Goal: Task Accomplishment & Management: Use online tool/utility

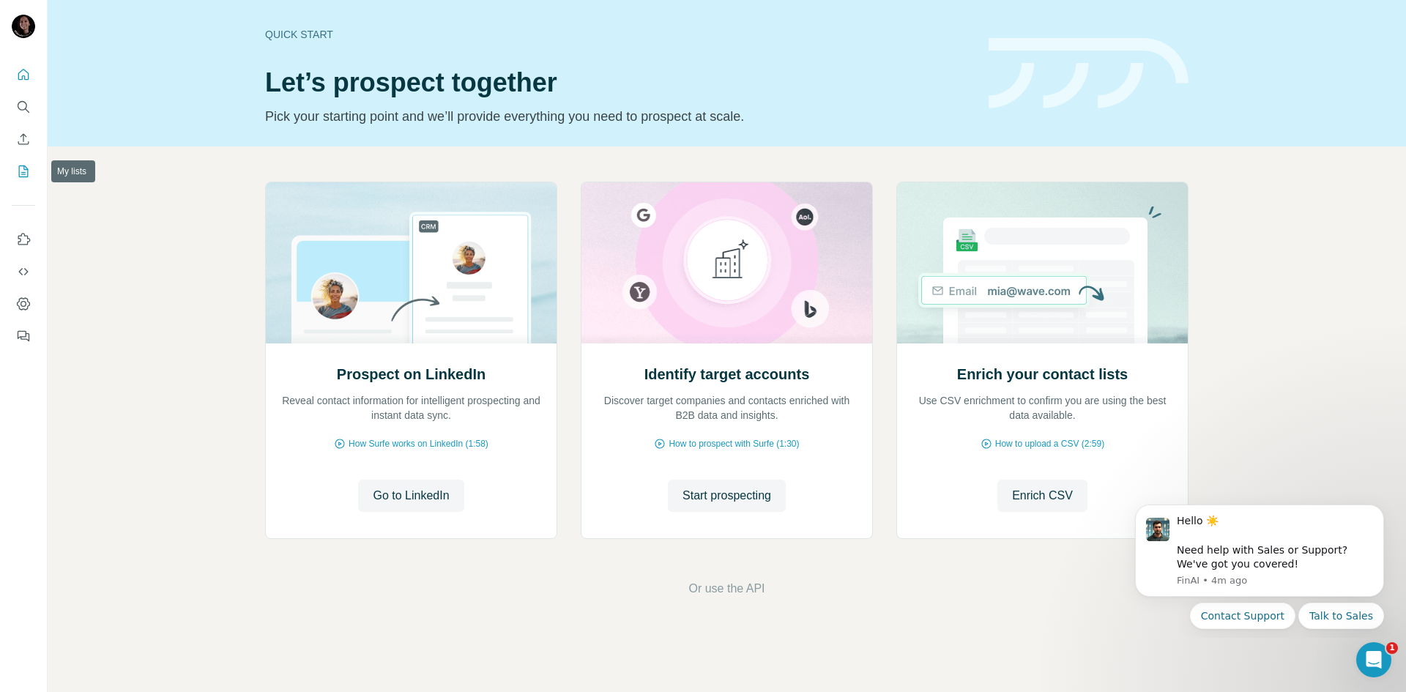
click at [24, 170] on icon "My lists" at bounding box center [24, 170] width 7 height 10
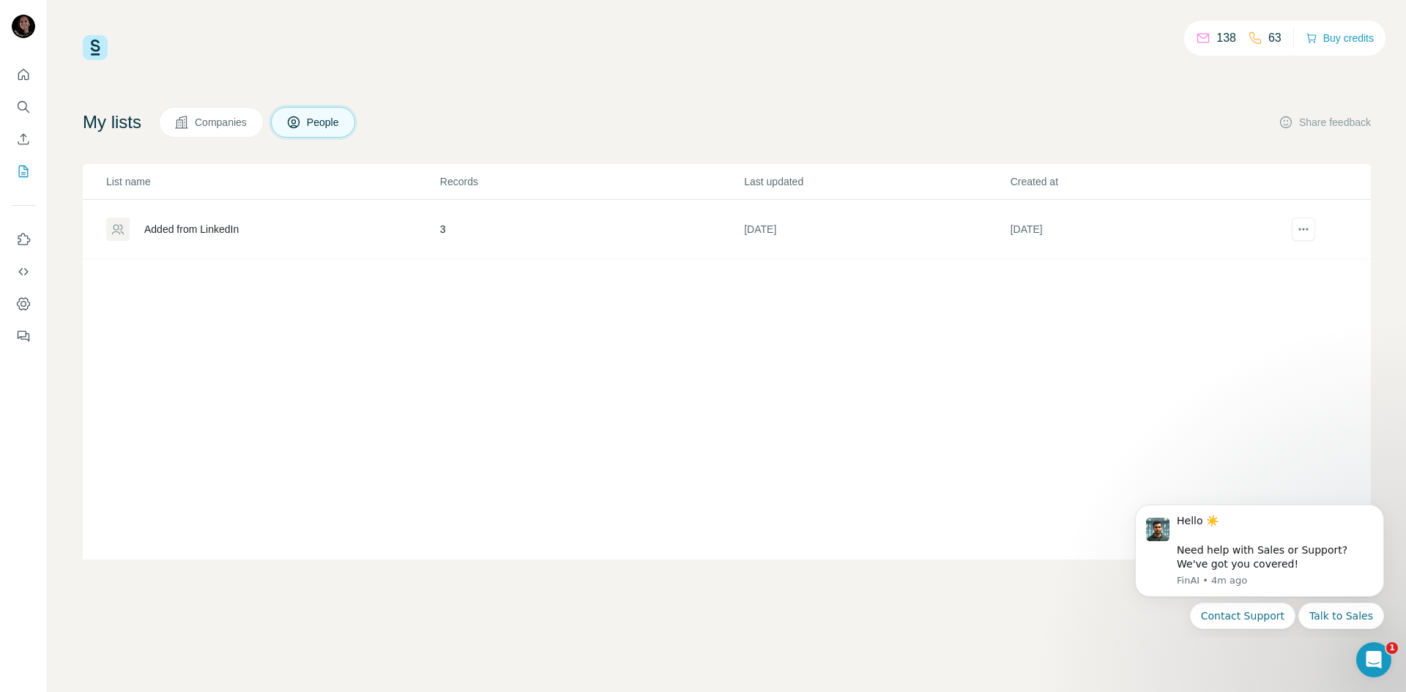
click at [220, 236] on div "Added from LinkedIn" at bounding box center [191, 229] width 94 height 15
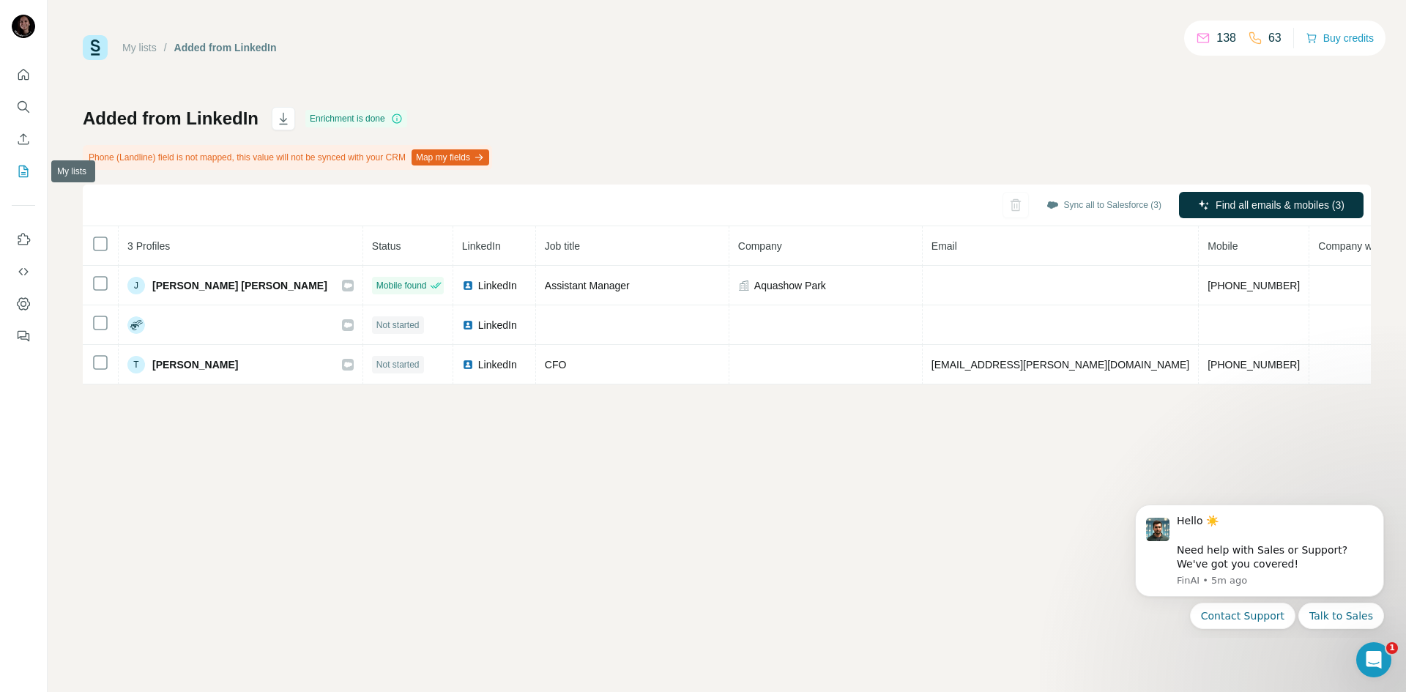
click at [10, 163] on div at bounding box center [23, 201] width 47 height 297
click at [23, 174] on icon "My lists" at bounding box center [23, 171] width 15 height 15
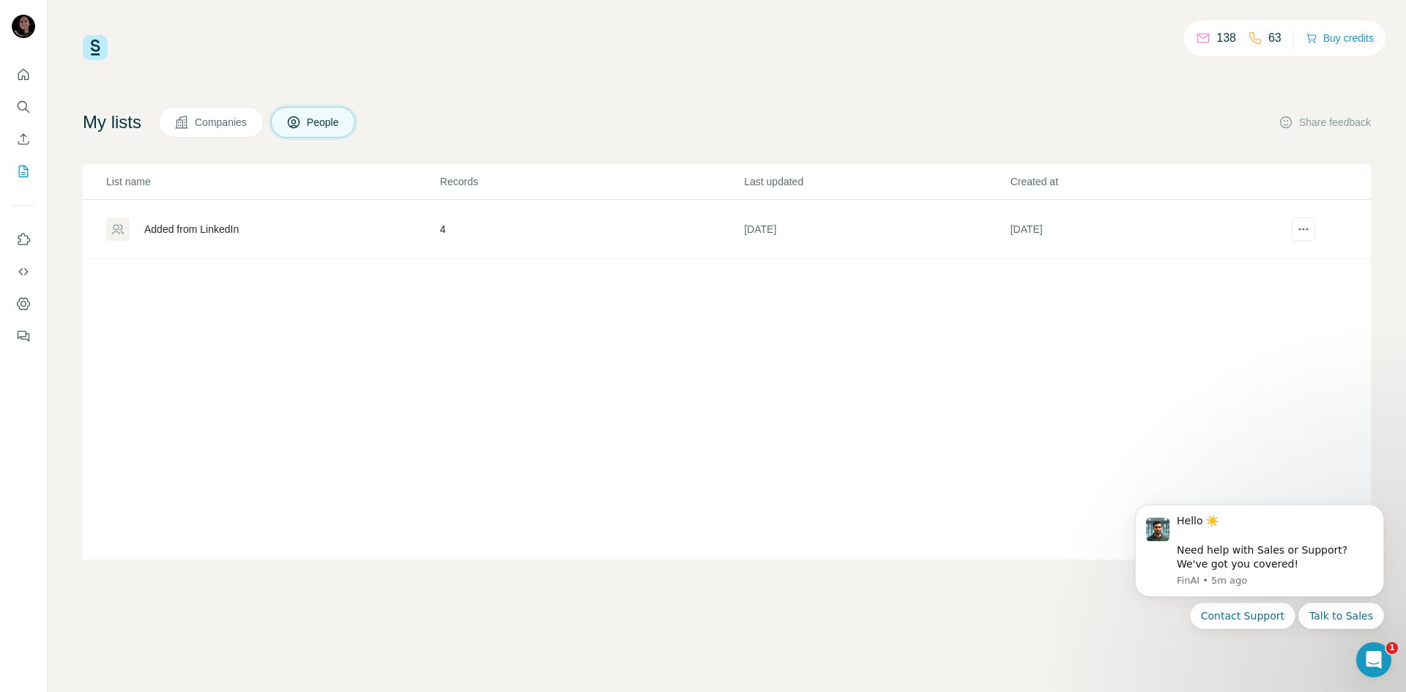
click at [165, 223] on div "Added from LinkedIn" at bounding box center [191, 229] width 94 height 15
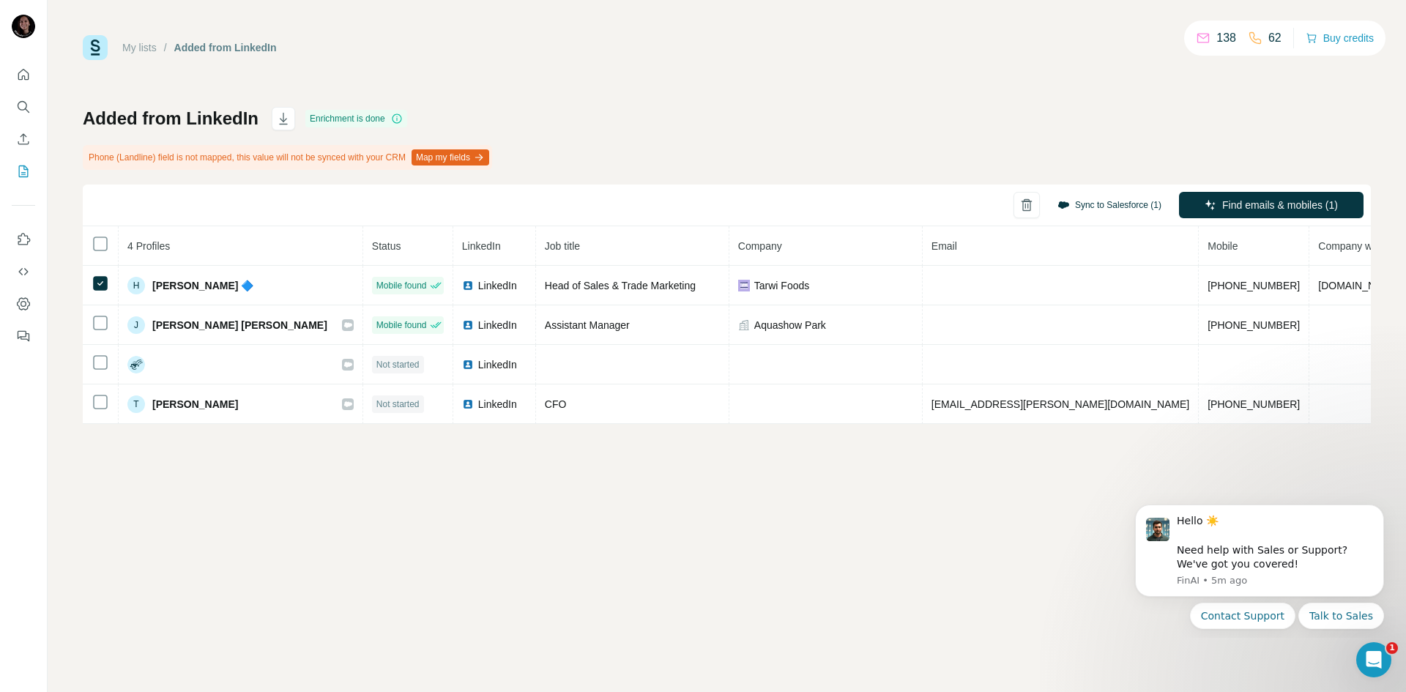
click at [1108, 206] on button "Sync to Salesforce (1)" at bounding box center [1109, 205] width 124 height 22
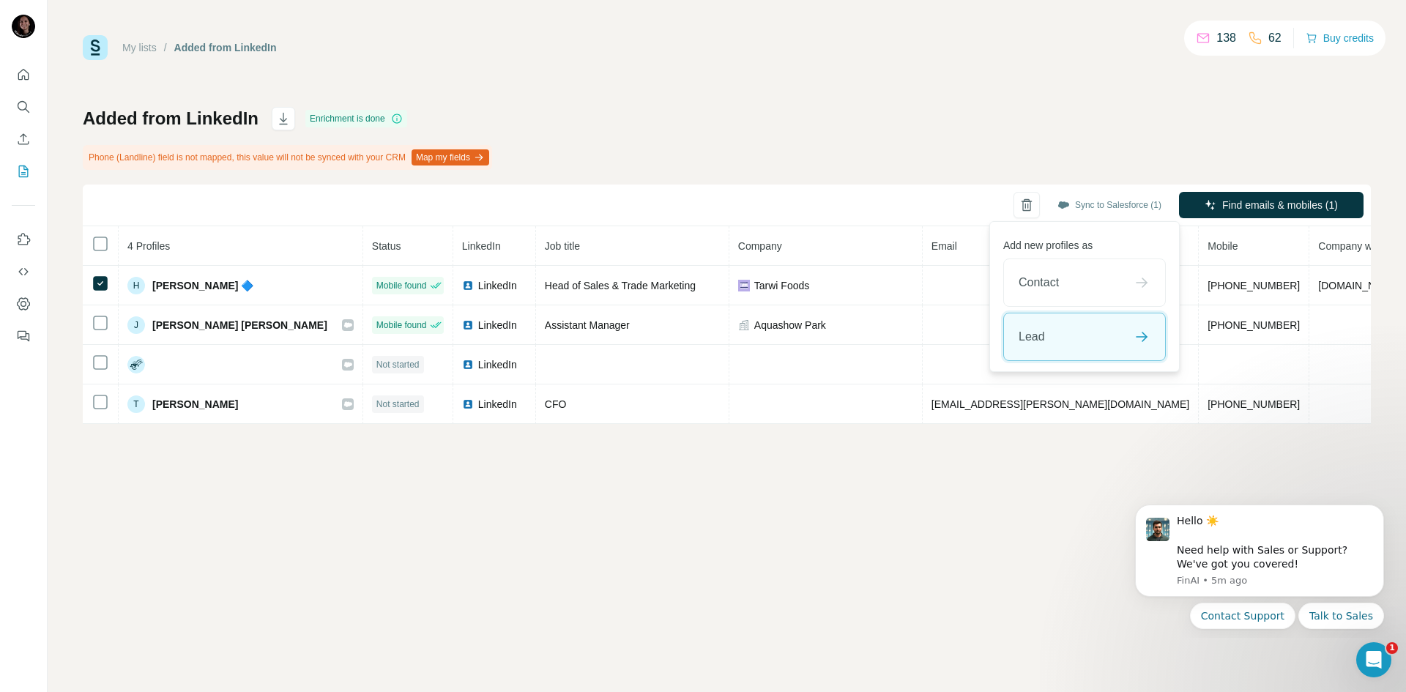
click at [1061, 338] on div "Lead" at bounding box center [1084, 336] width 161 height 47
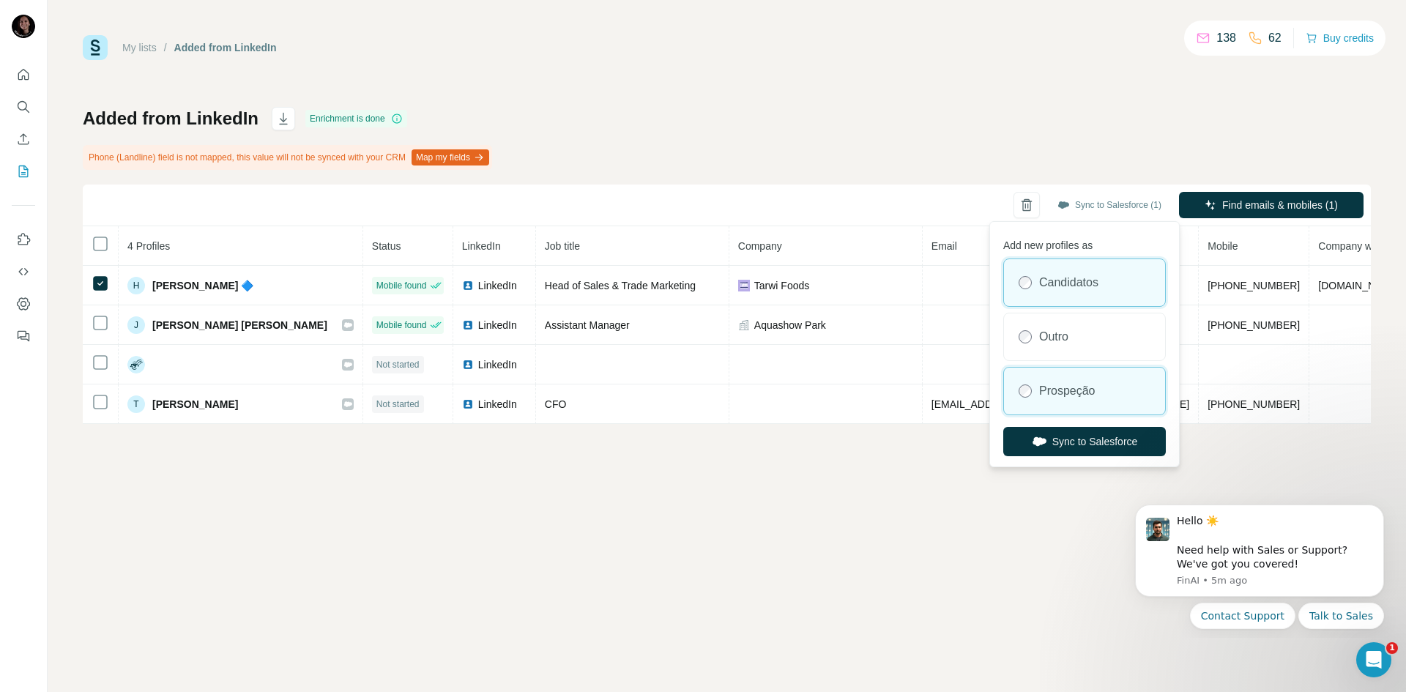
click at [1056, 409] on div "Prospeção" at bounding box center [1084, 391] width 161 height 47
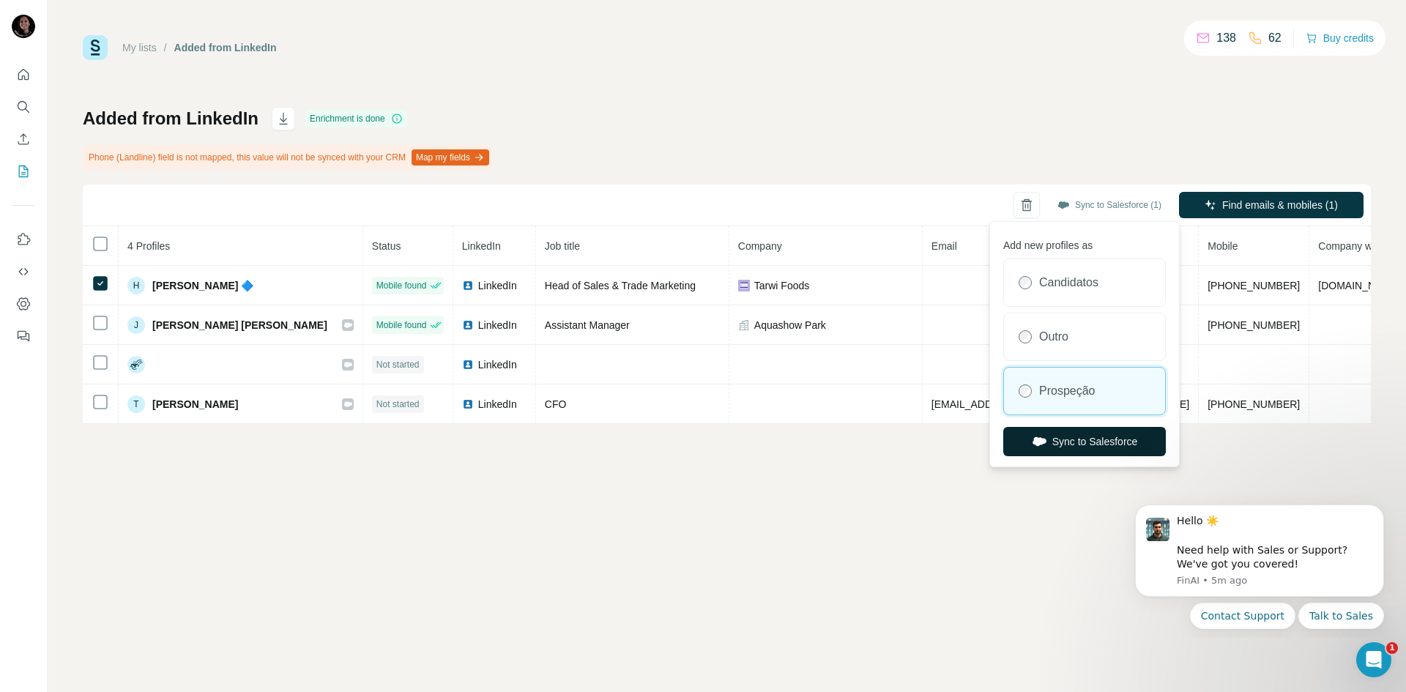
click at [1056, 442] on button "Sync to Salesforce" at bounding box center [1084, 441] width 163 height 29
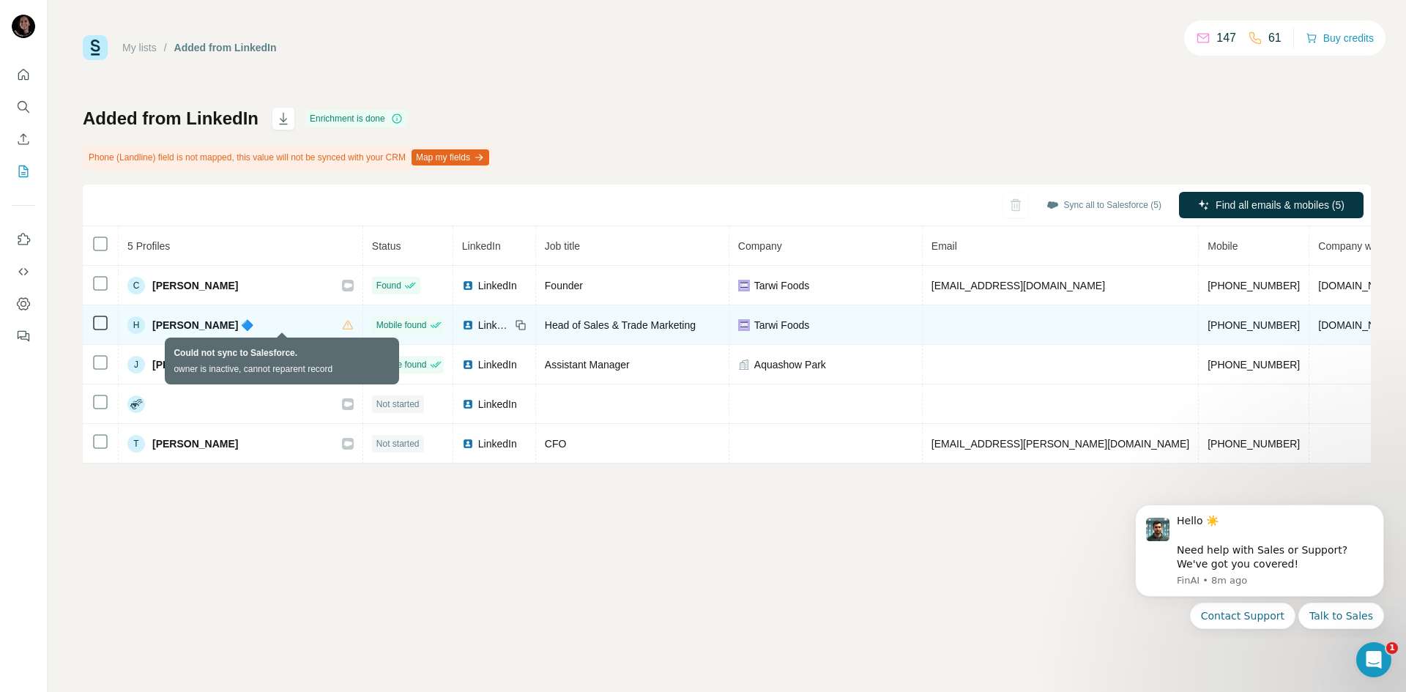
click at [342, 323] on icon at bounding box center [348, 325] width 12 height 12
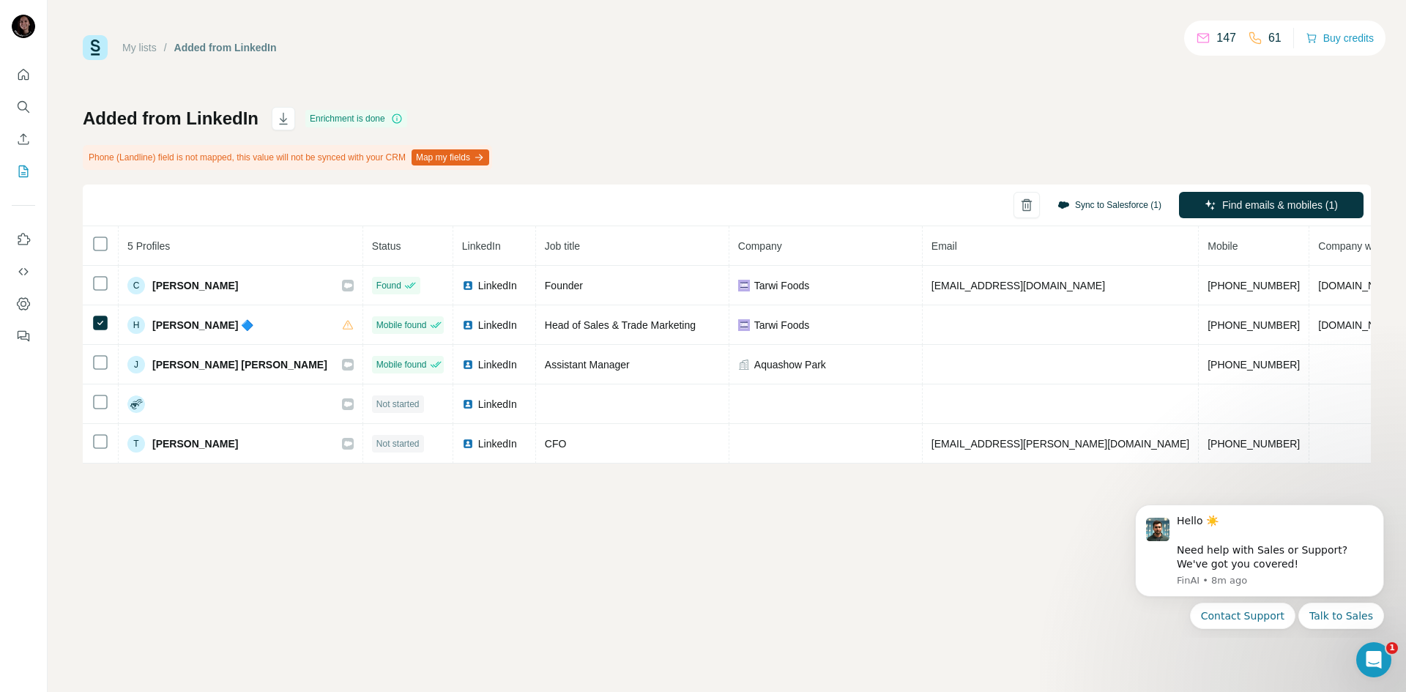
click at [1077, 205] on button "Sync to Salesforce (1)" at bounding box center [1109, 205] width 124 height 22
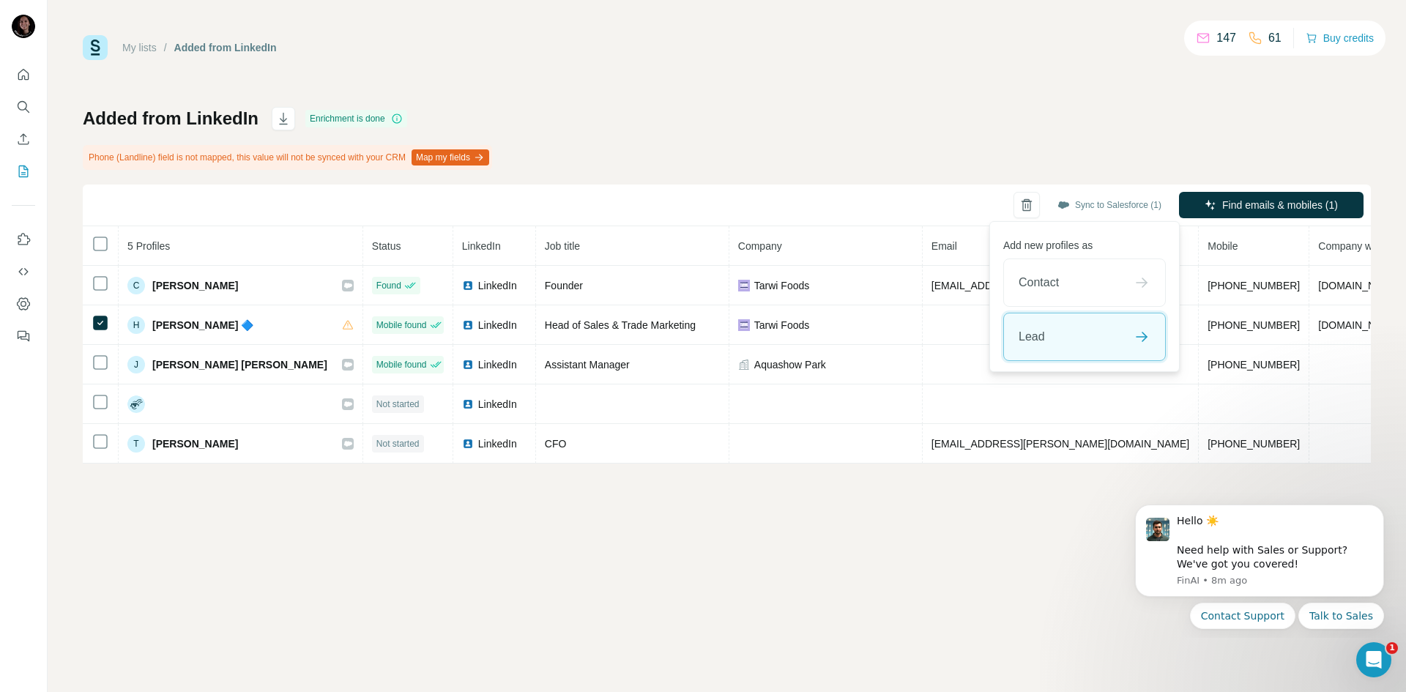
click at [1040, 335] on div "Lead" at bounding box center [1084, 336] width 161 height 47
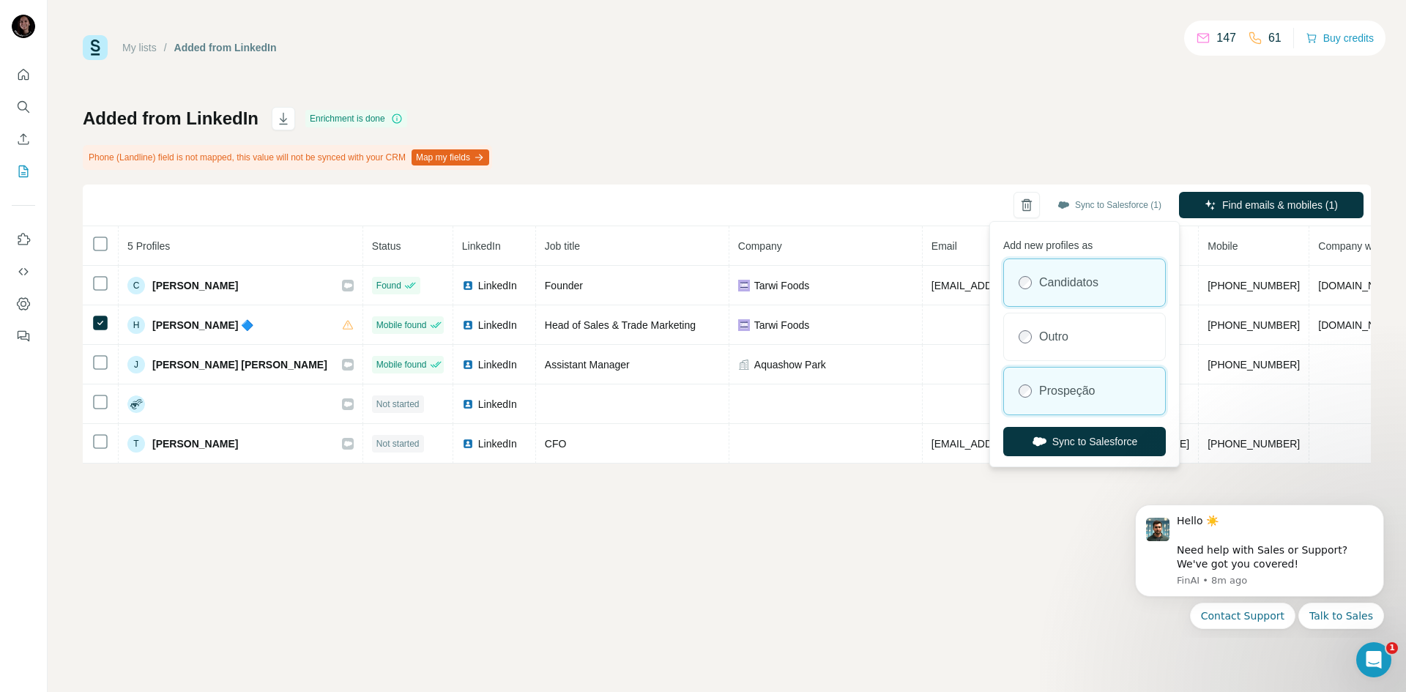
click at [1037, 402] on div "Prospeção" at bounding box center [1084, 391] width 161 height 47
click at [1037, 456] on div "Add new profiles as Candidatos Outro Prospeção Sync to Salesforce" at bounding box center [1084, 344] width 183 height 239
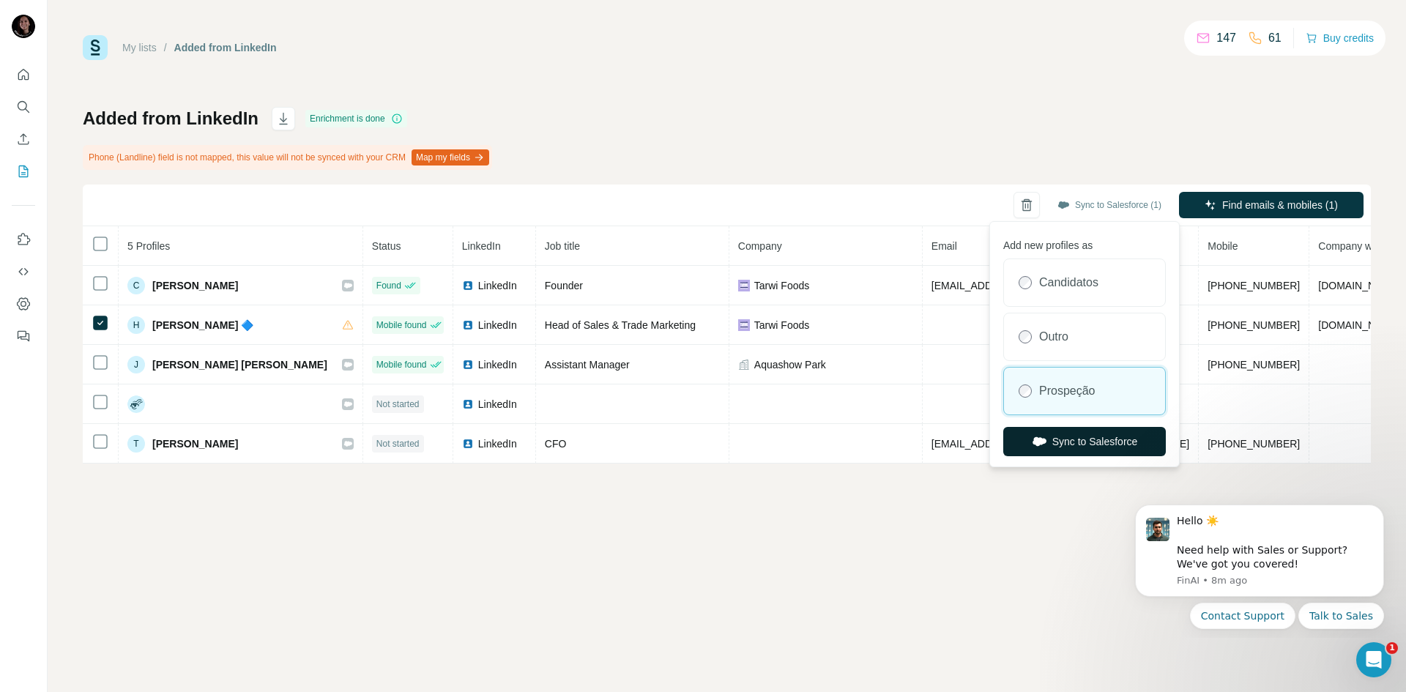
click at [1037, 441] on icon "button" at bounding box center [1039, 441] width 14 height 9
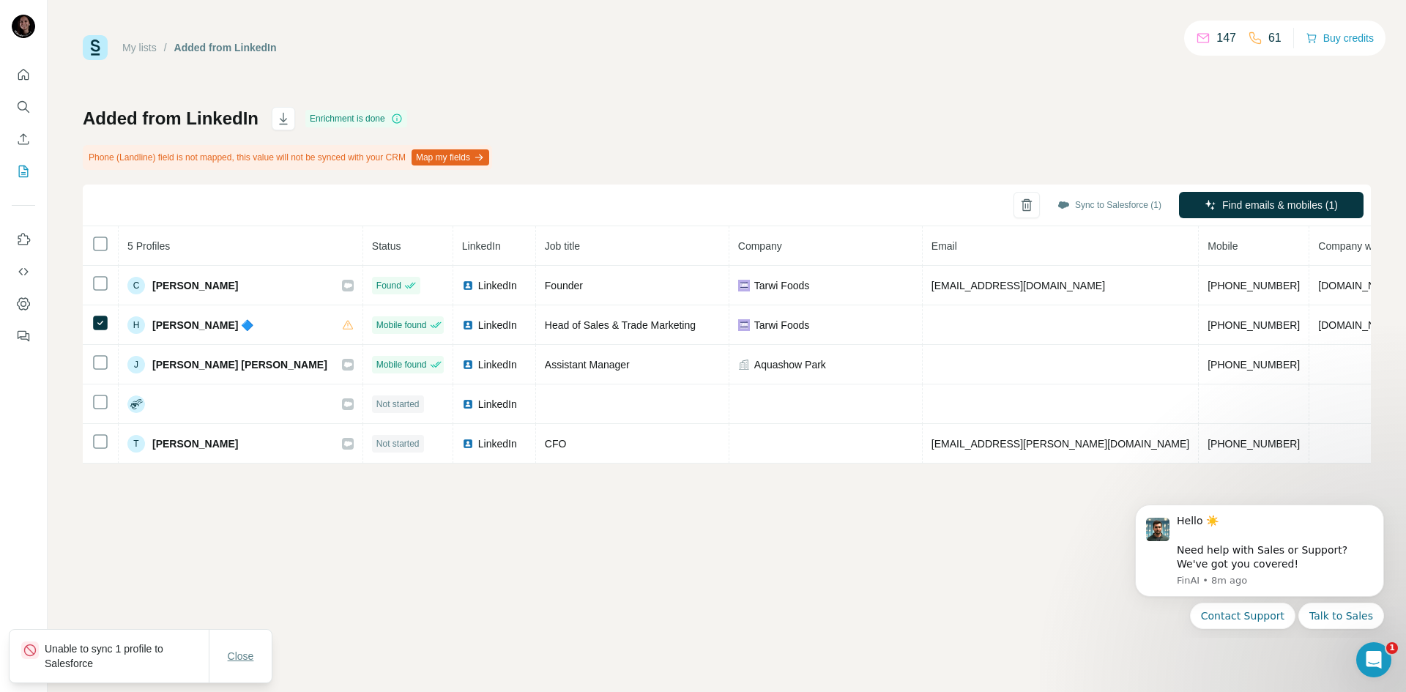
click at [244, 654] on span "Close" at bounding box center [241, 656] width 26 height 15
click at [1384, 505] on button "Dismiss notification" at bounding box center [1379, 508] width 19 height 19
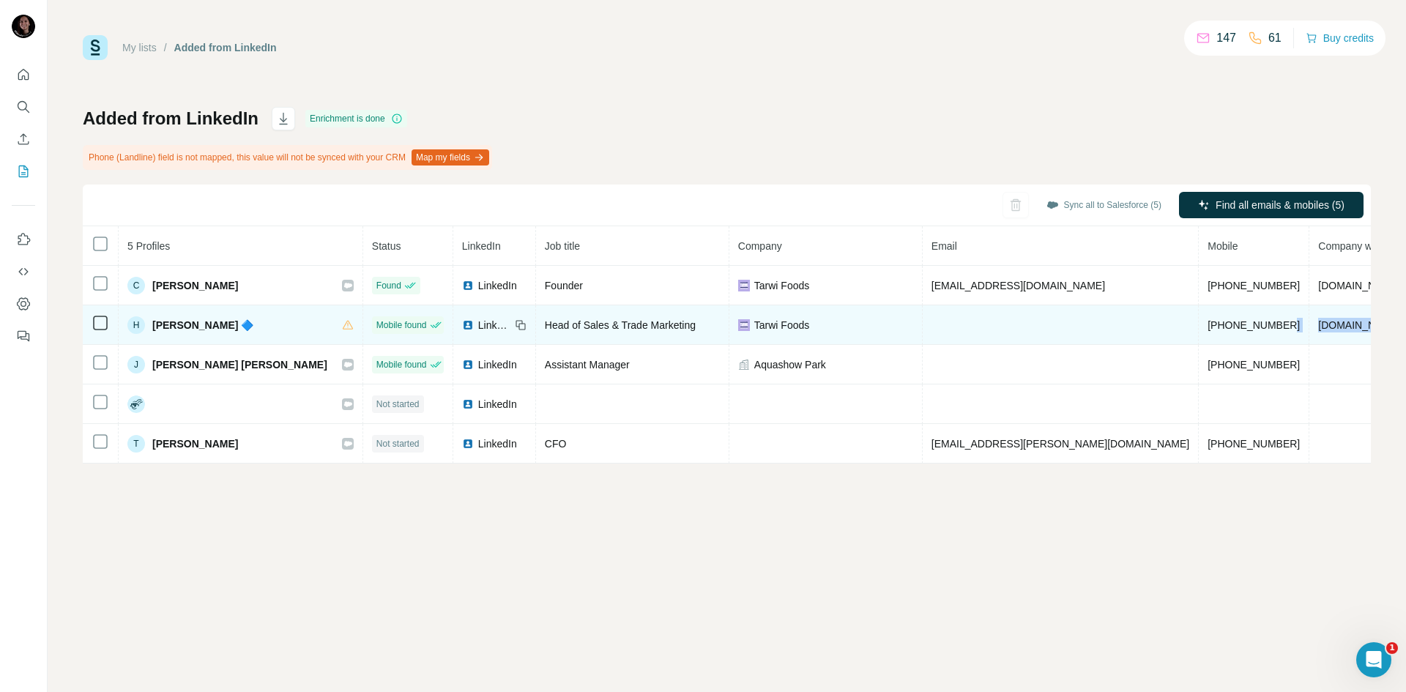
drag, startPoint x: 1204, startPoint y: 327, endPoint x: 1135, endPoint y: 330, distance: 69.6
click at [1135, 330] on tr "H [PERSON_NAME] 🔷 Mobile found LinkedIn Head of Sales & Trade Marketing Tarwi F…" at bounding box center [837, 325] width 1508 height 40
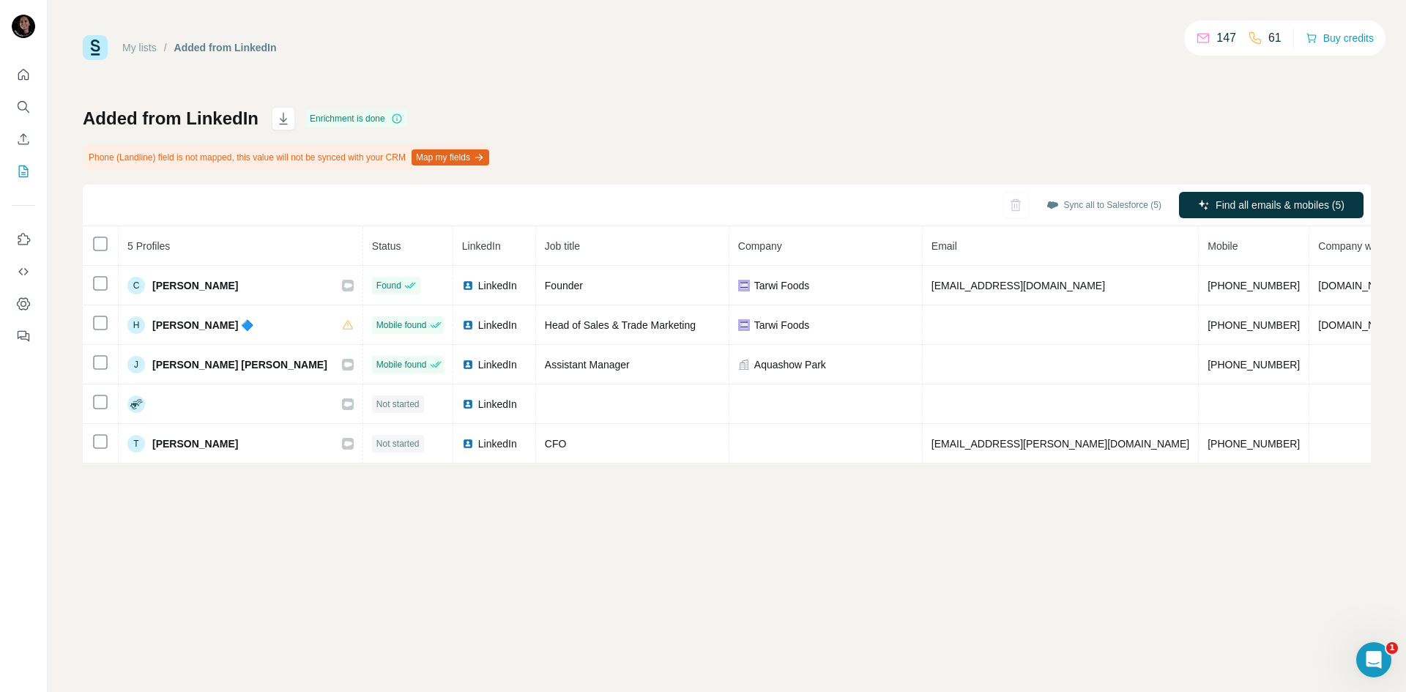
click at [971, 46] on div "My lists / Added from LinkedIn 147 61 Buy credits" at bounding box center [727, 47] width 1288 height 25
